Goal: Find specific page/section: Find specific page/section

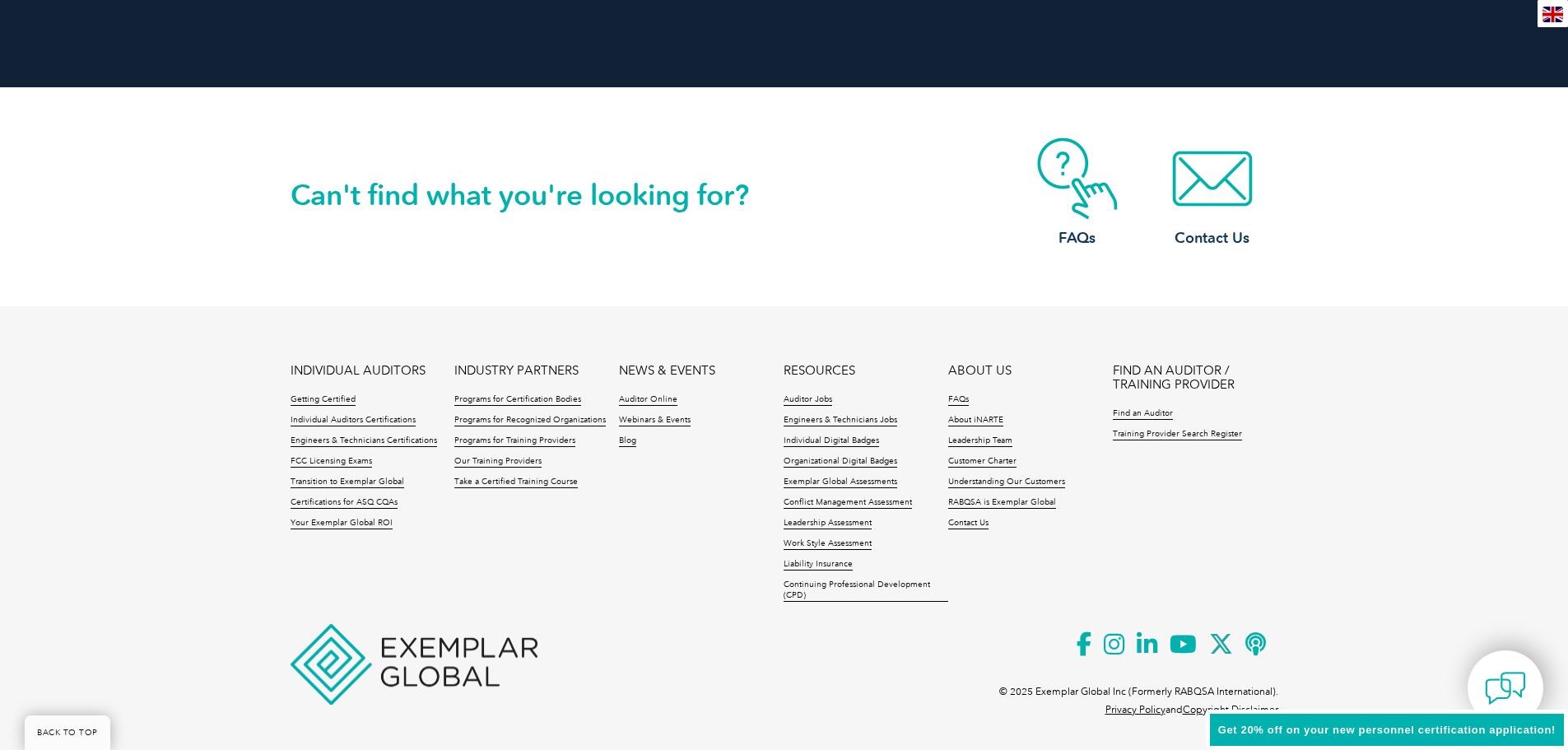
scroll to position [3769, 0]
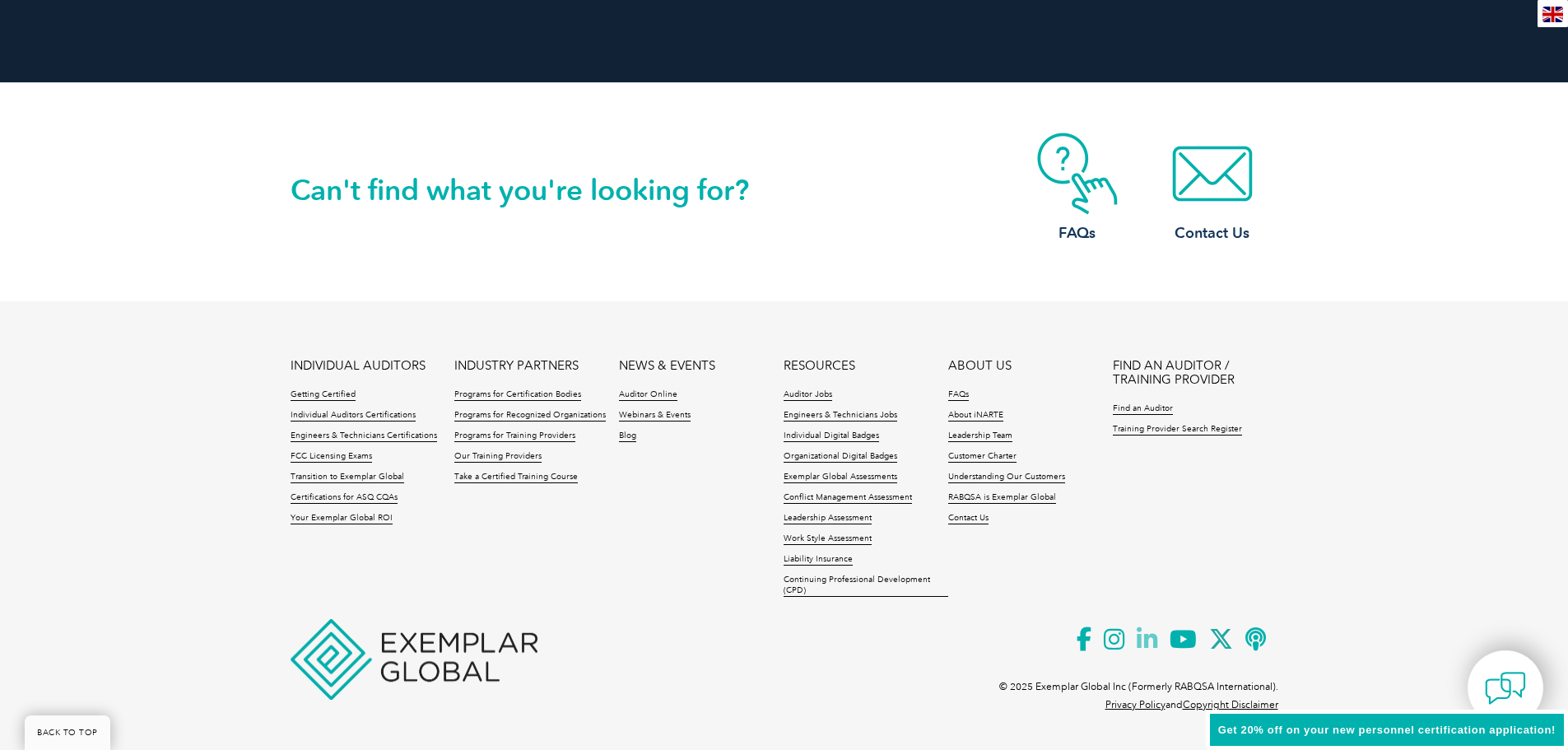
click at [1139, 632] on icon at bounding box center [1153, 640] width 33 height 40
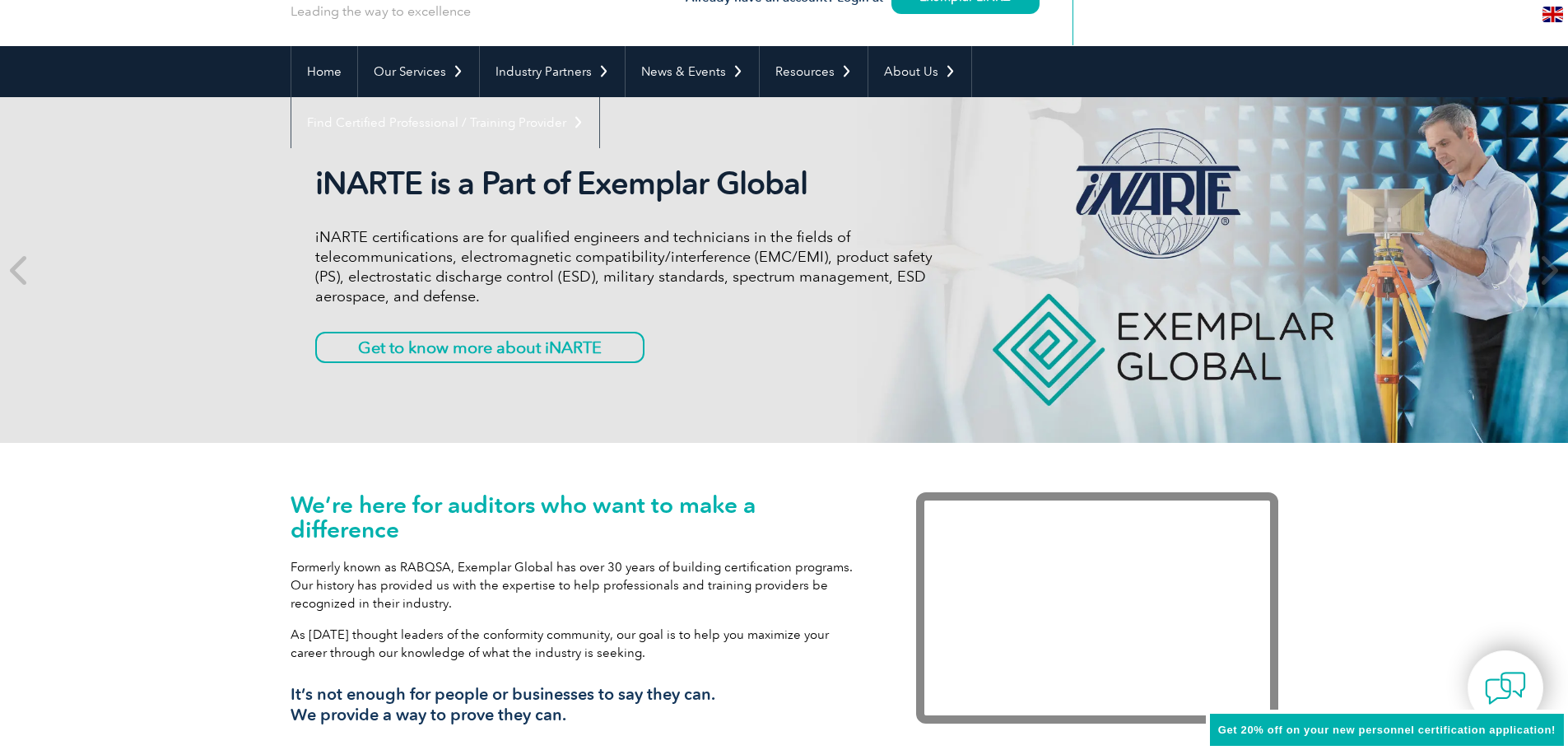
scroll to position [0, 0]
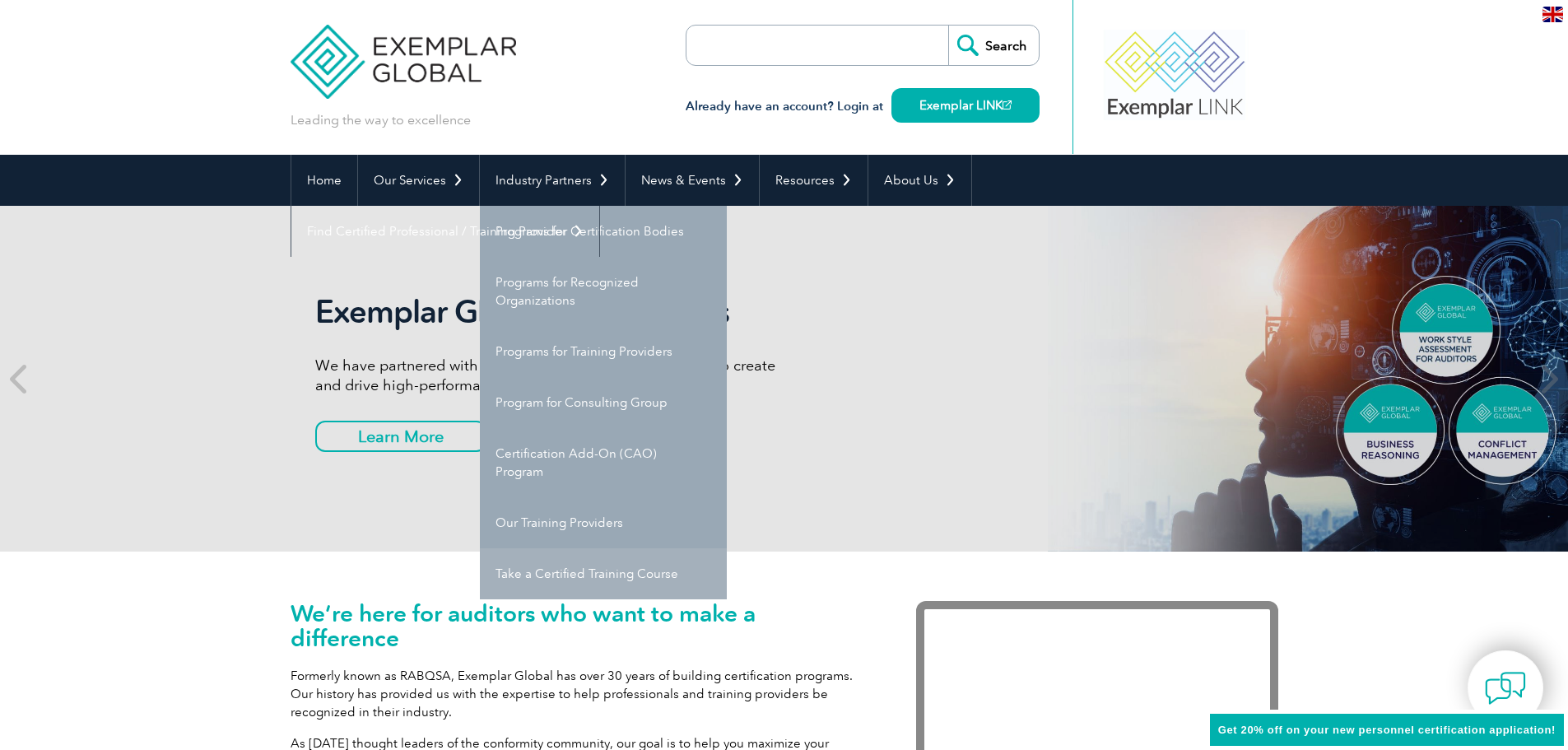
click at [584, 567] on link "Take a Certified Training Course" at bounding box center [603, 574] width 247 height 51
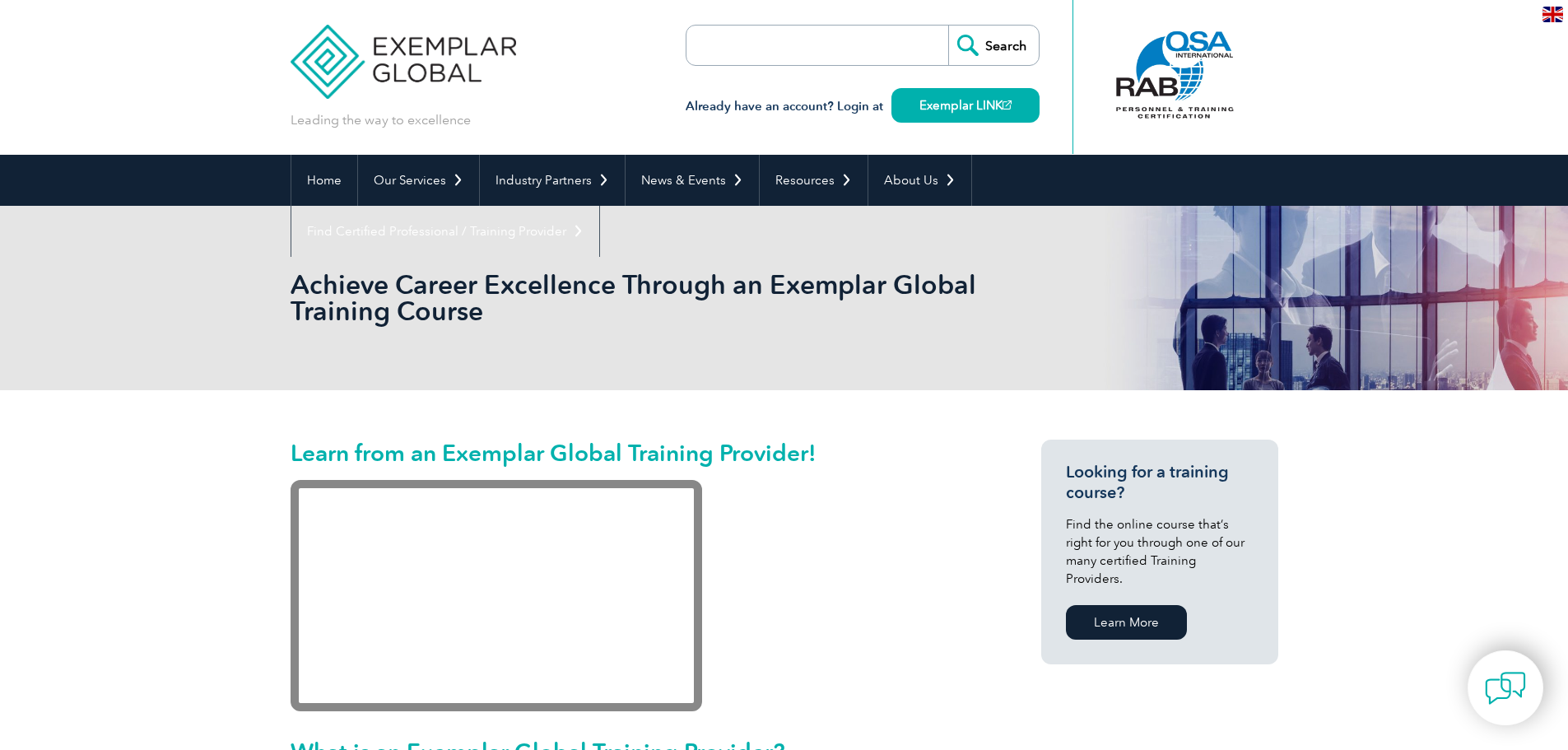
click at [761, 54] on input "search" at bounding box center [781, 45] width 173 height 39
type input "42001"
click at [949, 26] on input "Search" at bounding box center [994, 45] width 90 height 39
